Goal: Navigation & Orientation: Find specific page/section

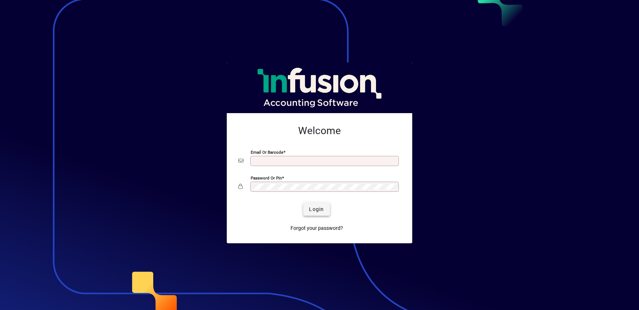
type input "**********"
click at [317, 208] on span "Login" at bounding box center [316, 209] width 15 height 8
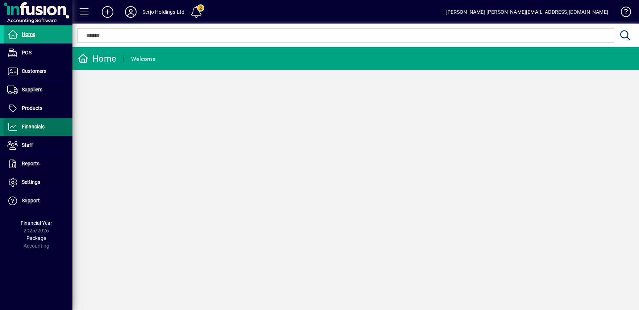
click at [31, 125] on span "Financials" at bounding box center [33, 126] width 23 height 6
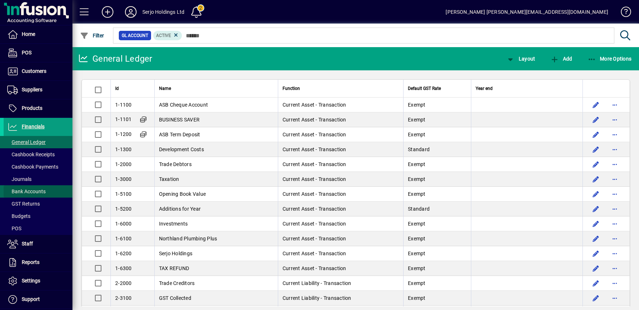
click at [39, 188] on span "Bank Accounts" at bounding box center [25, 192] width 42 height 8
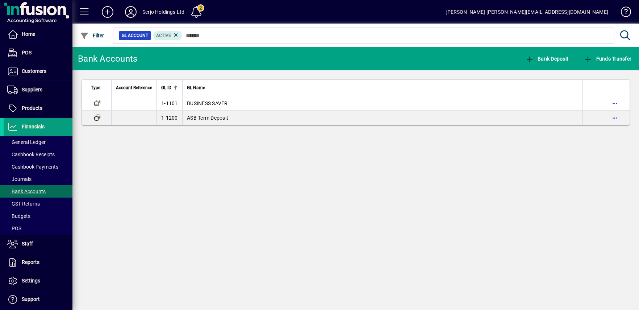
click at [132, 10] on icon at bounding box center [130, 12] width 14 height 12
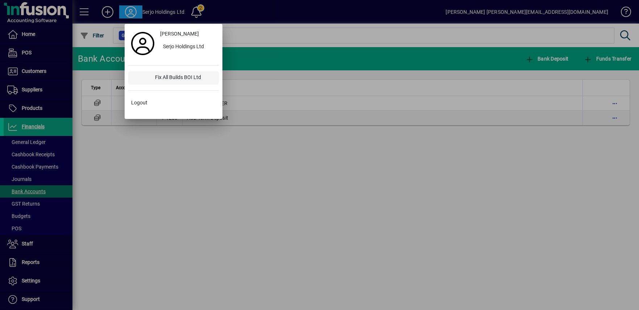
click at [181, 78] on div "Fix All Builds BOI Ltd" at bounding box center [184, 77] width 70 height 13
